Goal: Check status: Check status

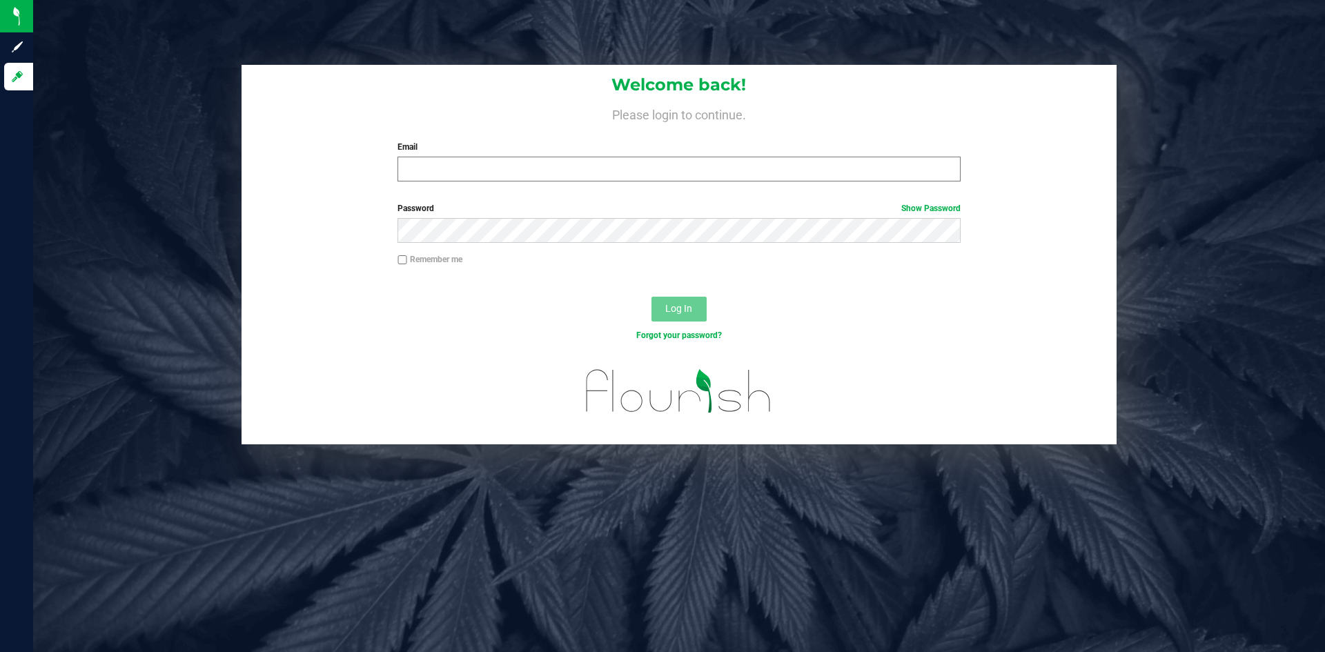
click at [464, 162] on input "Email" at bounding box center [678, 169] width 562 height 25
type input "[PERSON_NAME][EMAIL_ADDRESS][PERSON_NAME][DOMAIN_NAME]"
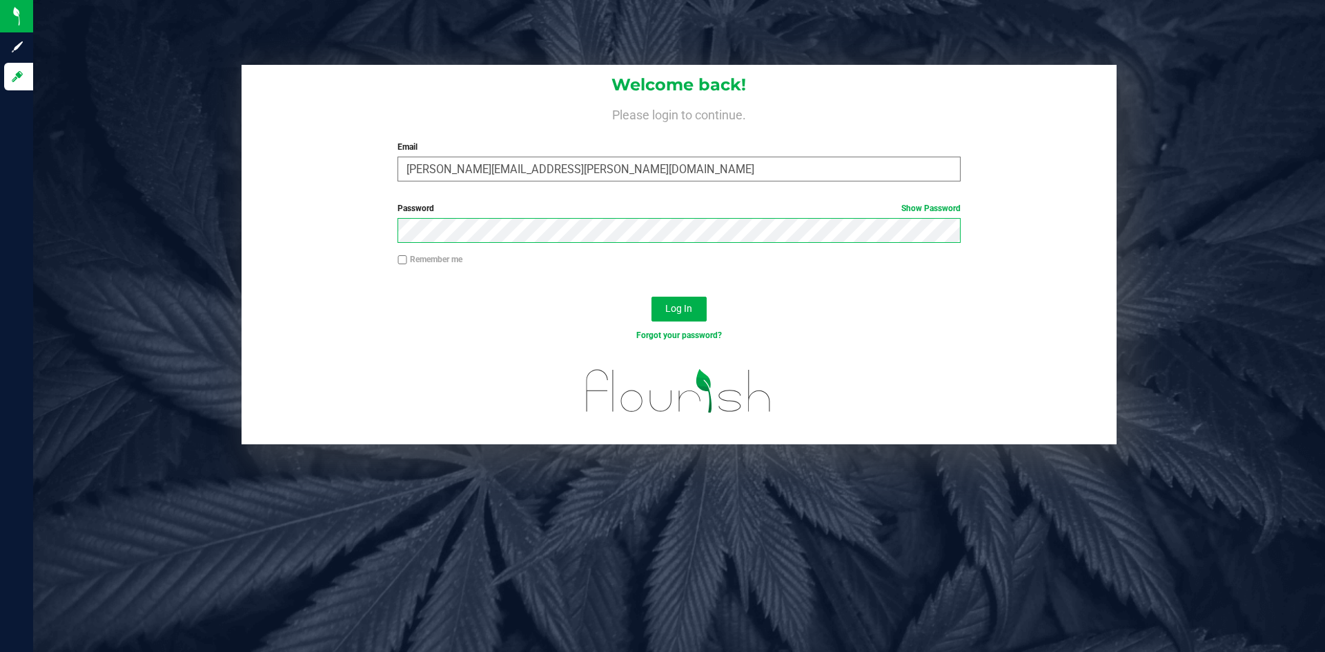
click at [651, 297] on button "Log In" at bounding box center [678, 309] width 55 height 25
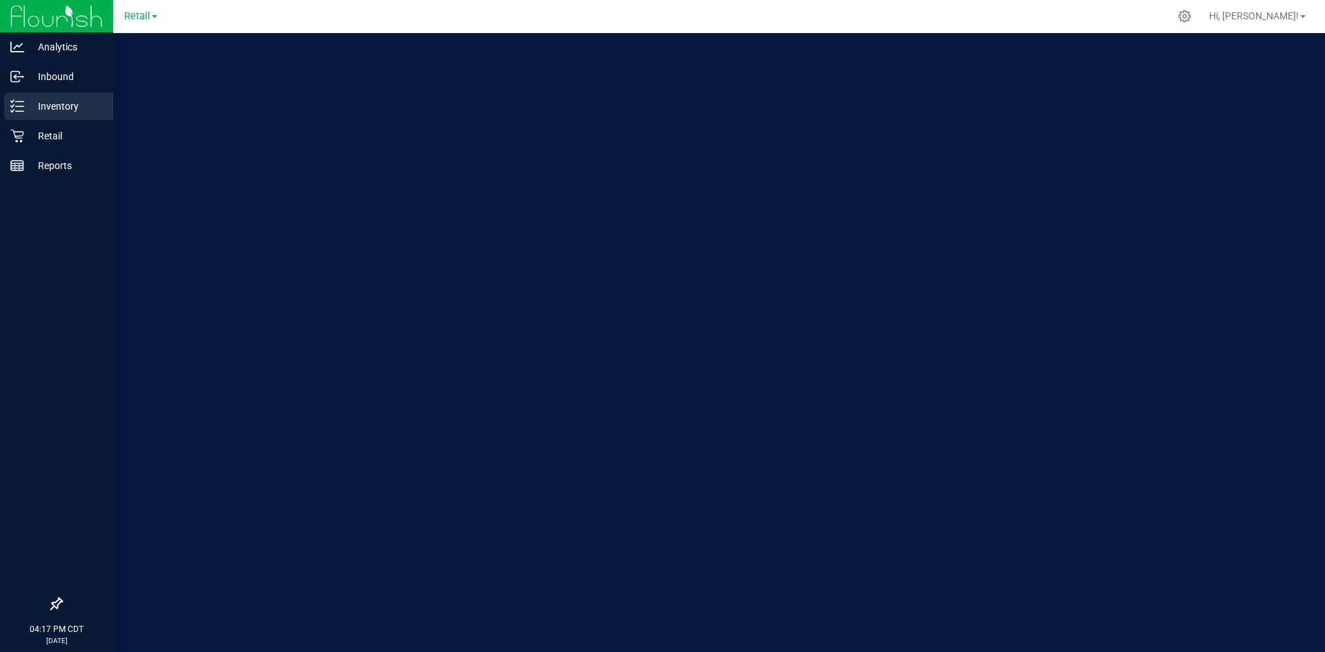
click at [48, 98] on p "Inventory" at bounding box center [65, 106] width 83 height 17
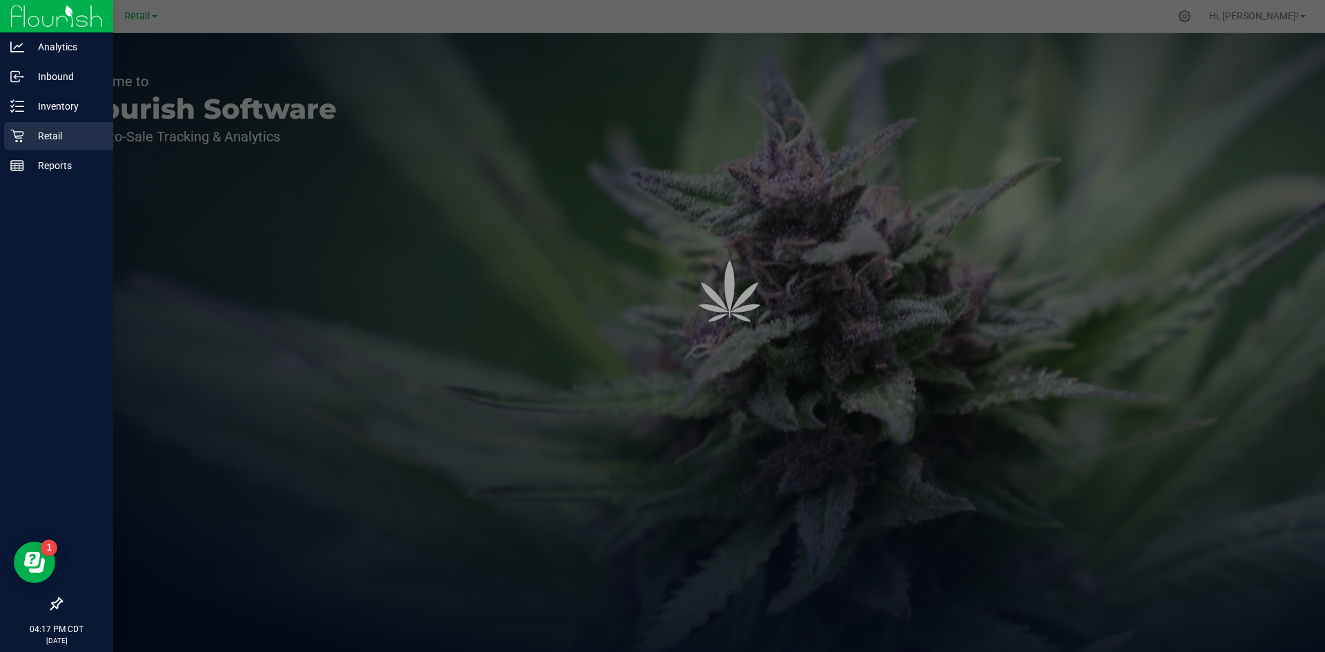
click at [51, 127] on div "Retail" at bounding box center [58, 136] width 109 height 28
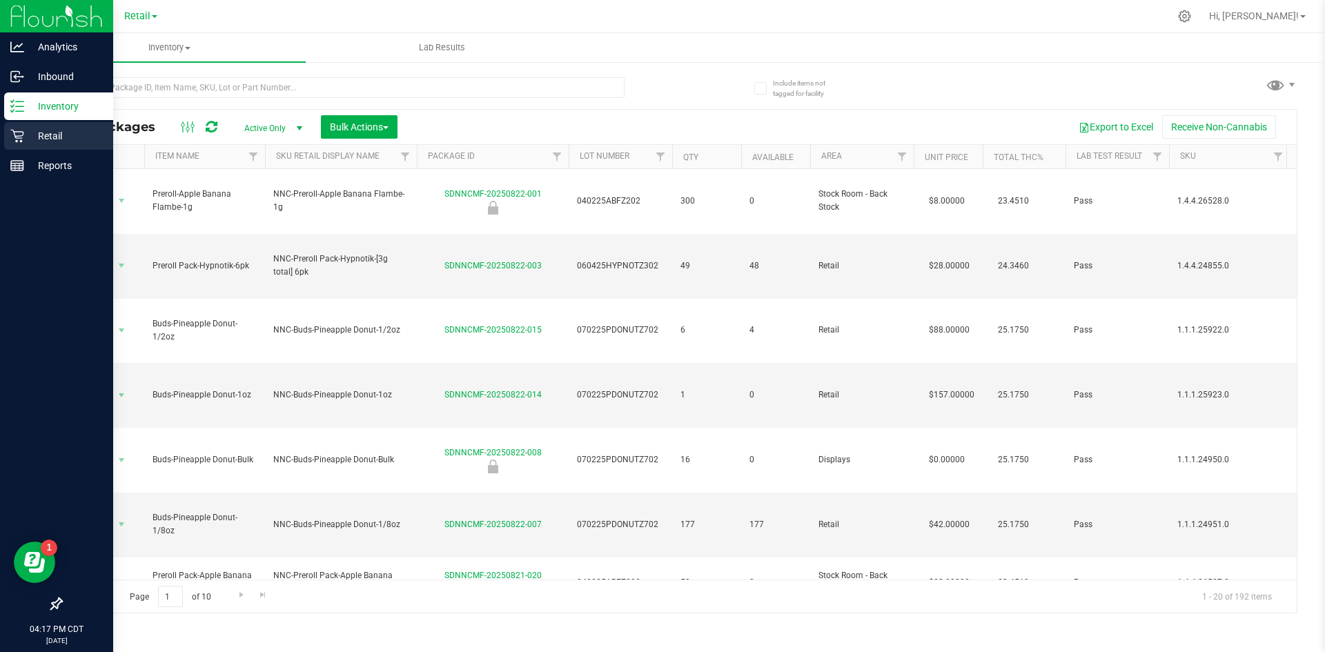
click at [46, 133] on p "Retail" at bounding box center [65, 136] width 83 height 17
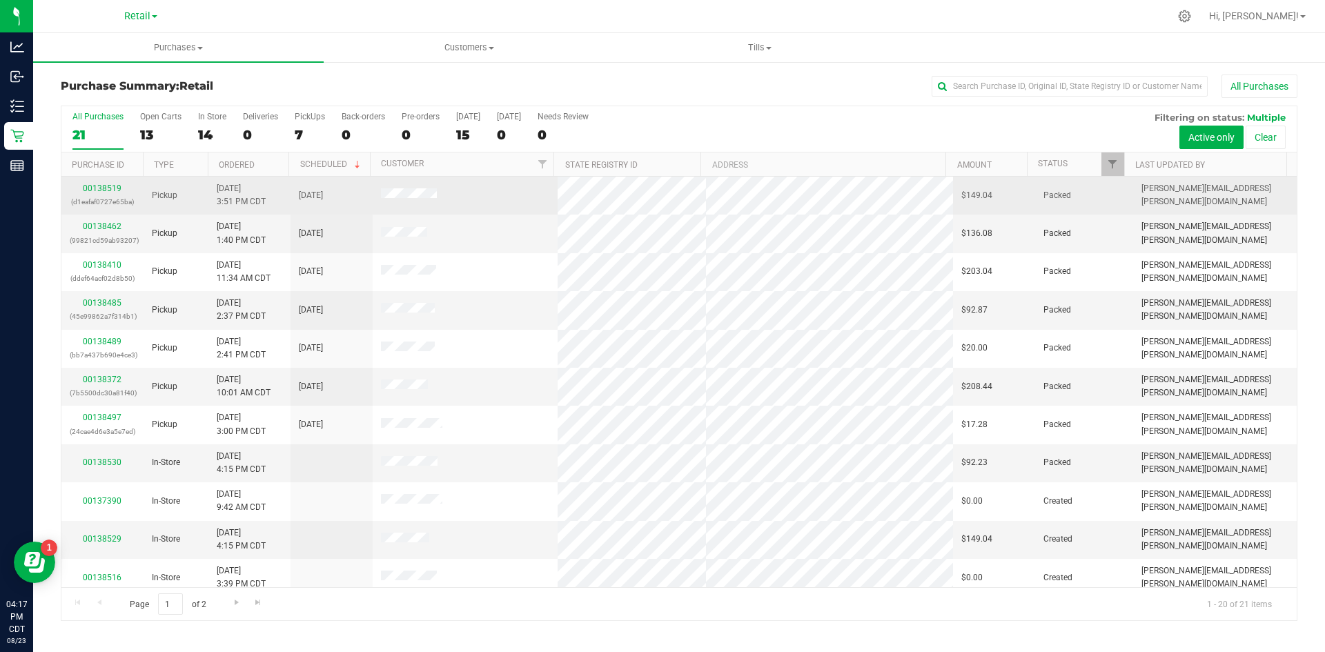
drag, startPoint x: 435, startPoint y: 197, endPoint x: 375, endPoint y: 200, distance: 60.1
click at [375, 200] on td at bounding box center [466, 196] width 186 height 38
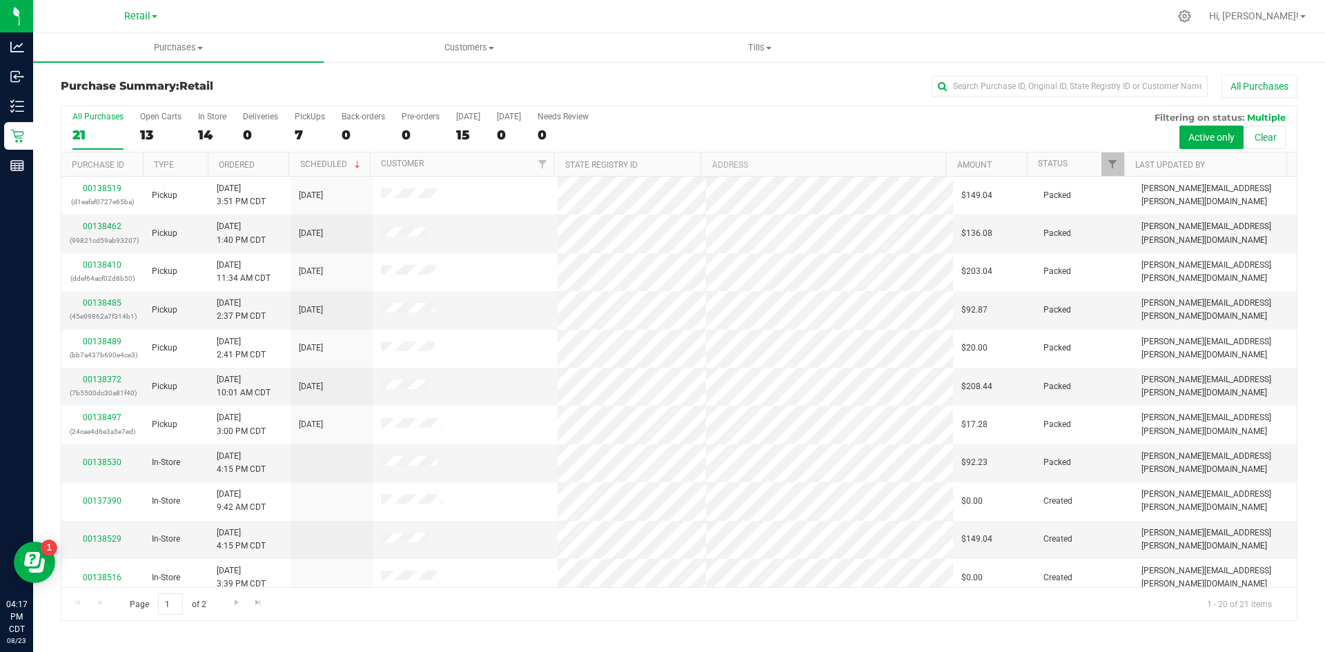
click at [528, 74] on div "Purchase Summary: Retail All Purchases All Purchases 21 Open Carts 13 In Store …" at bounding box center [679, 348] width 1292 height 574
drag, startPoint x: 446, startPoint y: 199, endPoint x: 495, endPoint y: 129, distance: 85.6
click at [356, 206] on tr "00138519 (d1eafaf0727e65ba) Pickup [DATE] 3:51 PM CDT 8/23/2025 $149.04 Packed …" at bounding box center [678, 196] width 1235 height 38
click at [574, 66] on div "Purchase Summary: Retail All Purchases All Purchases 21 Open Carts 13 In Store …" at bounding box center [679, 348] width 1292 height 574
